Goal: Communication & Community: Answer question/provide support

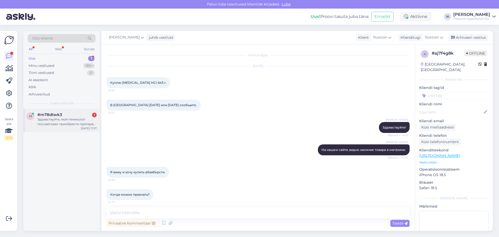
scroll to position [89, 0]
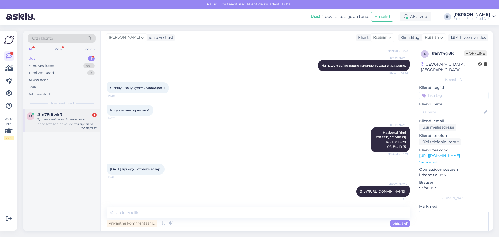
click at [50, 120] on div "Здравствуйте, мой гениколог посоветовал приобрести препарат при менопаузе фирмы…" at bounding box center [66, 121] width 59 height 9
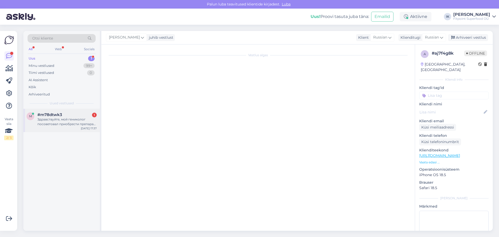
scroll to position [0, 0]
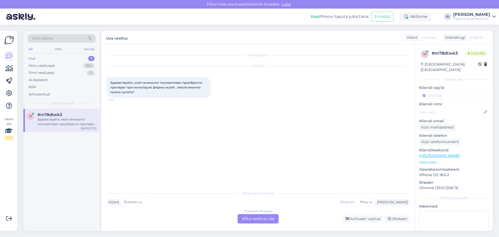
click at [253, 215] on div "Russian to Russian Võta vestlus üle" at bounding box center [257, 218] width 41 height 9
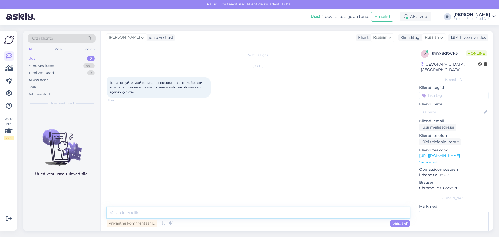
click at [160, 212] on textarea at bounding box center [258, 212] width 303 height 11
type textarea "д"
type textarea "Добрый вечер!"
click at [160, 212] on textarea "У нас в [GEOGRAPHIC_DATA] от экош нет коплекса при менопаузе." at bounding box center [258, 212] width 303 height 11
click at [232, 213] on textarea "У нас в прдаже от ECOSH нет коплекса при менопаузе." at bounding box center [258, 212] width 303 height 11
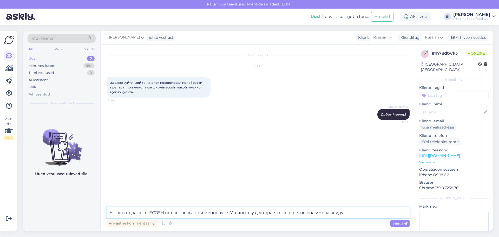
type textarea "У нас в прдаже от ECOSH нет коплекса при менопаузе. Уточните у доктора, что кон…"
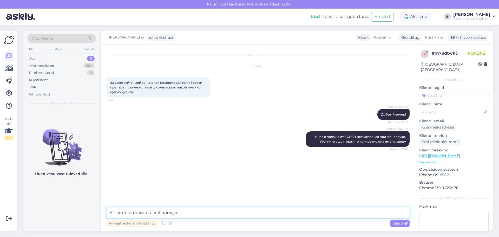
paste textarea "[URL][DOMAIN_NAME]"
type textarea "У нас есть только такой продукт [URL][DOMAIN_NAME]"
click at [394, 222] on span "Saada" at bounding box center [399, 223] width 15 height 5
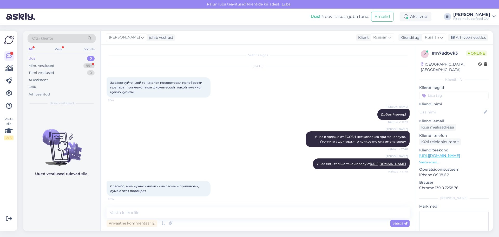
scroll to position [4, 0]
click at [137, 214] on textarea at bounding box center [258, 212] width 303 height 11
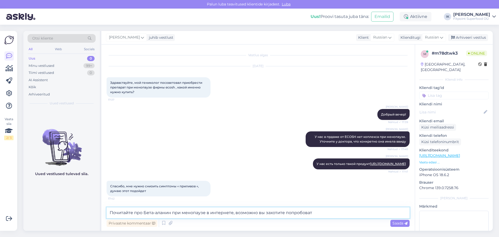
type textarea "Почитайте про Бета-аланин при менопаузе в интернете, возможно вы захотите попро…"
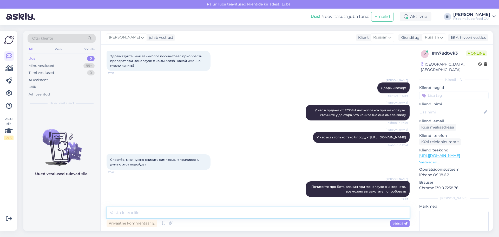
click at [121, 215] on textarea at bounding box center [258, 212] width 303 height 11
type textarea "О"
type textarea "Эта аминокислота очень хорошо помогает облегчить данные симптомы"
